Goal: Find specific page/section: Find specific page/section

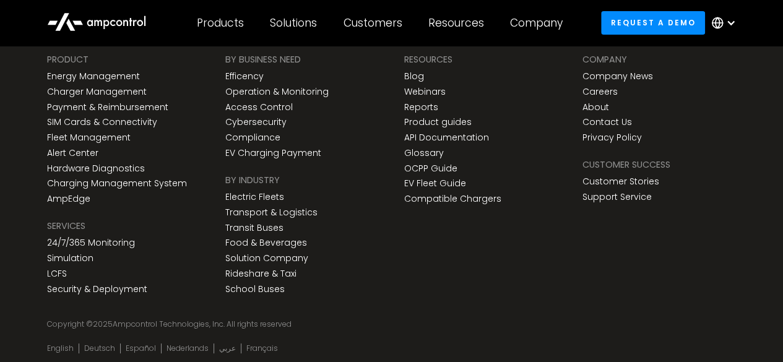
scroll to position [4581, 0]
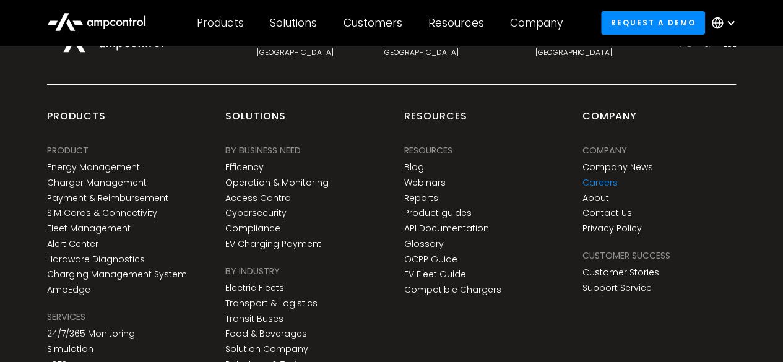
click at [600, 186] on link "Careers" at bounding box center [599, 183] width 35 height 11
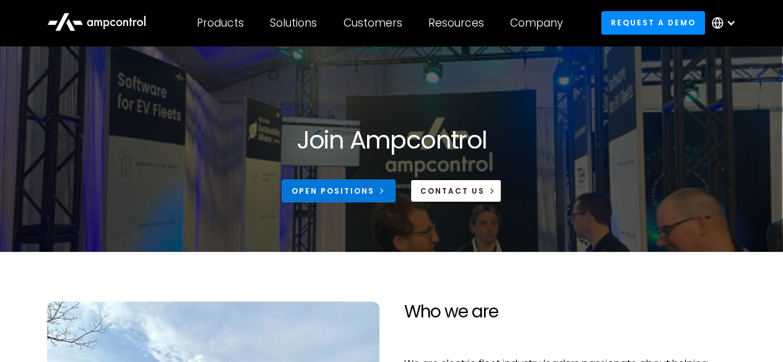
click at [325, 190] on div "Open Positions" at bounding box center [333, 191] width 83 height 11
click at [725, 18] on div at bounding box center [726, 22] width 43 height 37
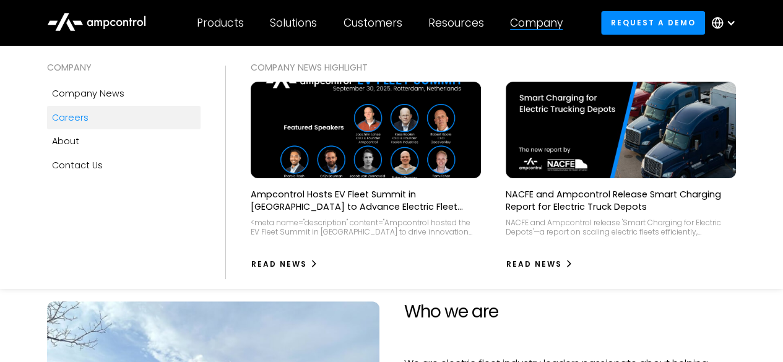
click at [528, 27] on div "Company" at bounding box center [536, 23] width 53 height 14
